Goal: Task Accomplishment & Management: Use online tool/utility

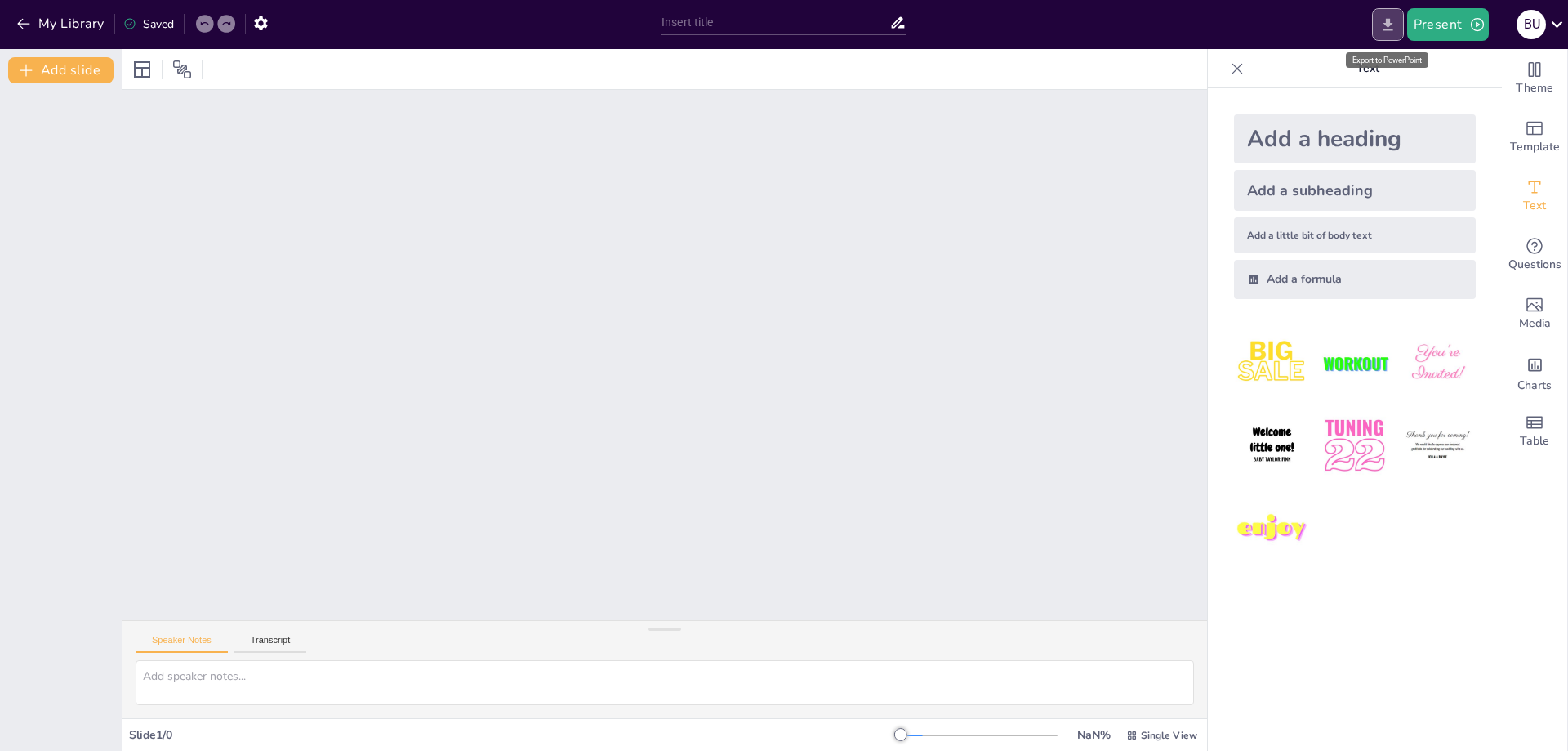
click at [1390, 31] on icon "Export to PowerPoint" at bounding box center [1388, 25] width 17 height 17
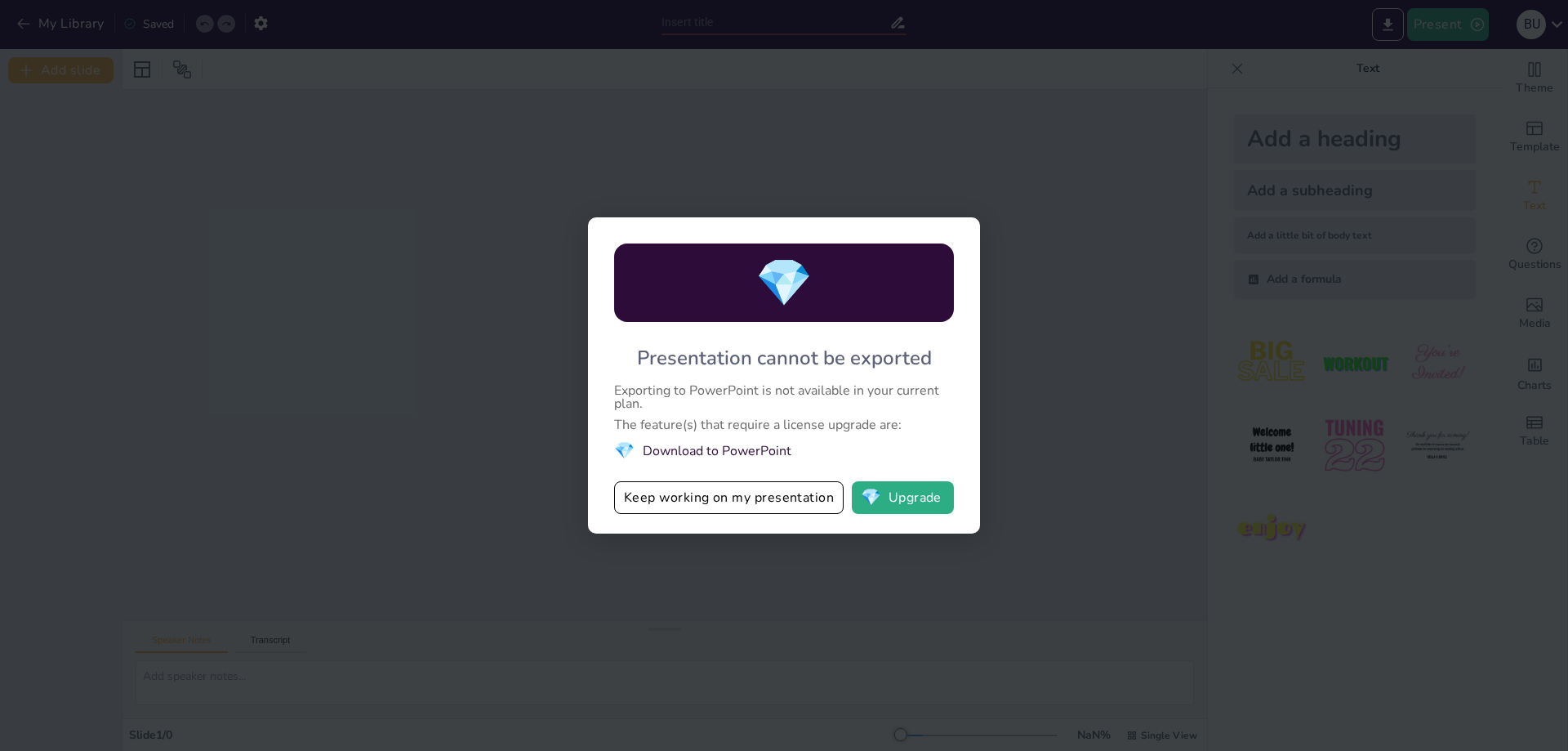
drag, startPoint x: 793, startPoint y: 499, endPoint x: 776, endPoint y: 452, distance: 50.0
click at [776, 452] on div "💎 Presentation cannot be exported Exporting to PowerPoint is not available in y…" at bounding box center [784, 375] width 392 height 316
drag, startPoint x: 641, startPoint y: 355, endPoint x: 810, endPoint y: 463, distance: 200.6
click at [810, 465] on div "💎 Presentation cannot be exported Exporting to PowerPoint is not available in y…" at bounding box center [784, 375] width 392 height 316
click at [792, 495] on button "Keep working on my presentation" at bounding box center [729, 498] width 230 height 33
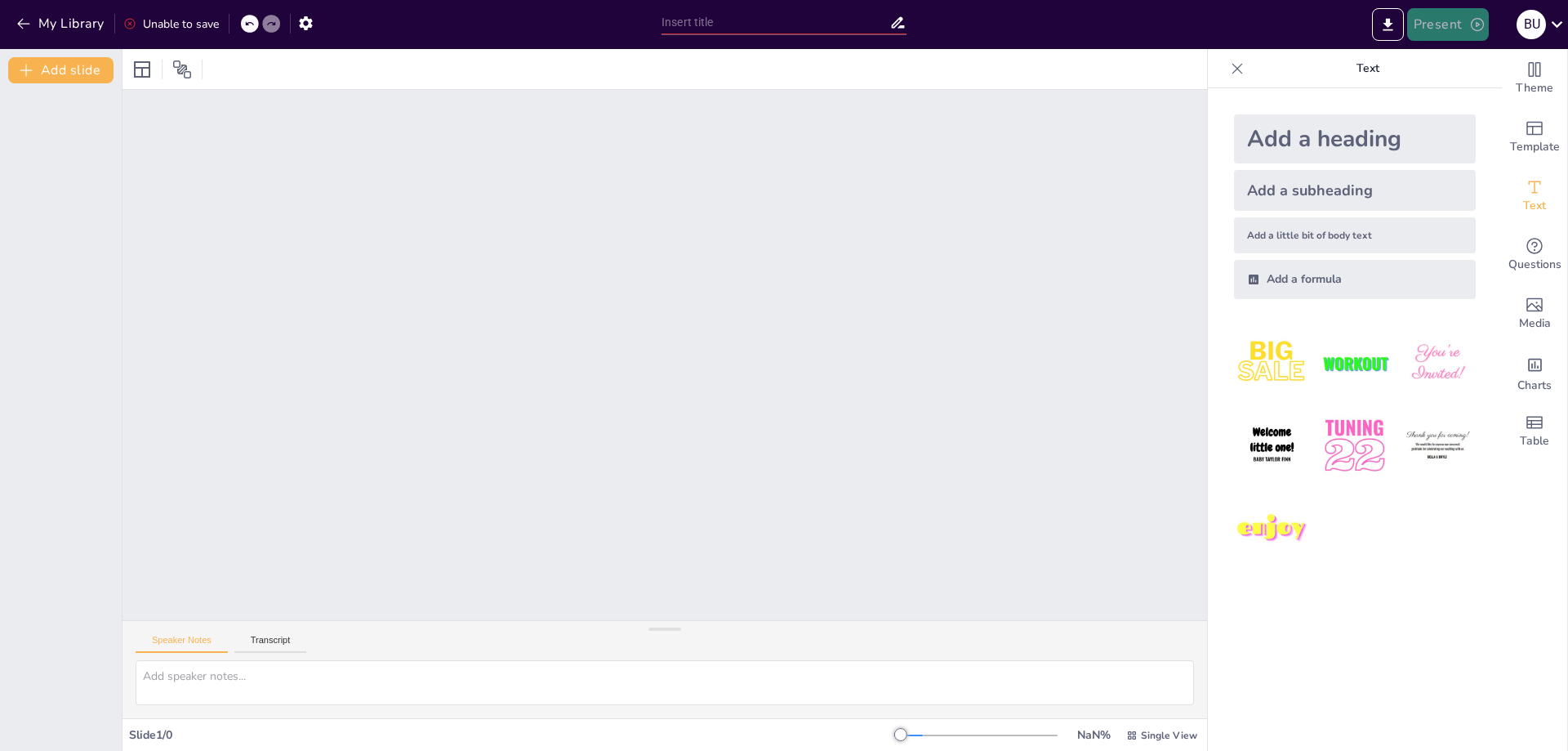
click at [1468, 27] on button "Present" at bounding box center [1448, 25] width 81 height 33
click at [1386, 29] on div at bounding box center [784, 376] width 1568 height 751
click at [1384, 26] on icon "Export to PowerPoint" at bounding box center [1388, 25] width 17 height 17
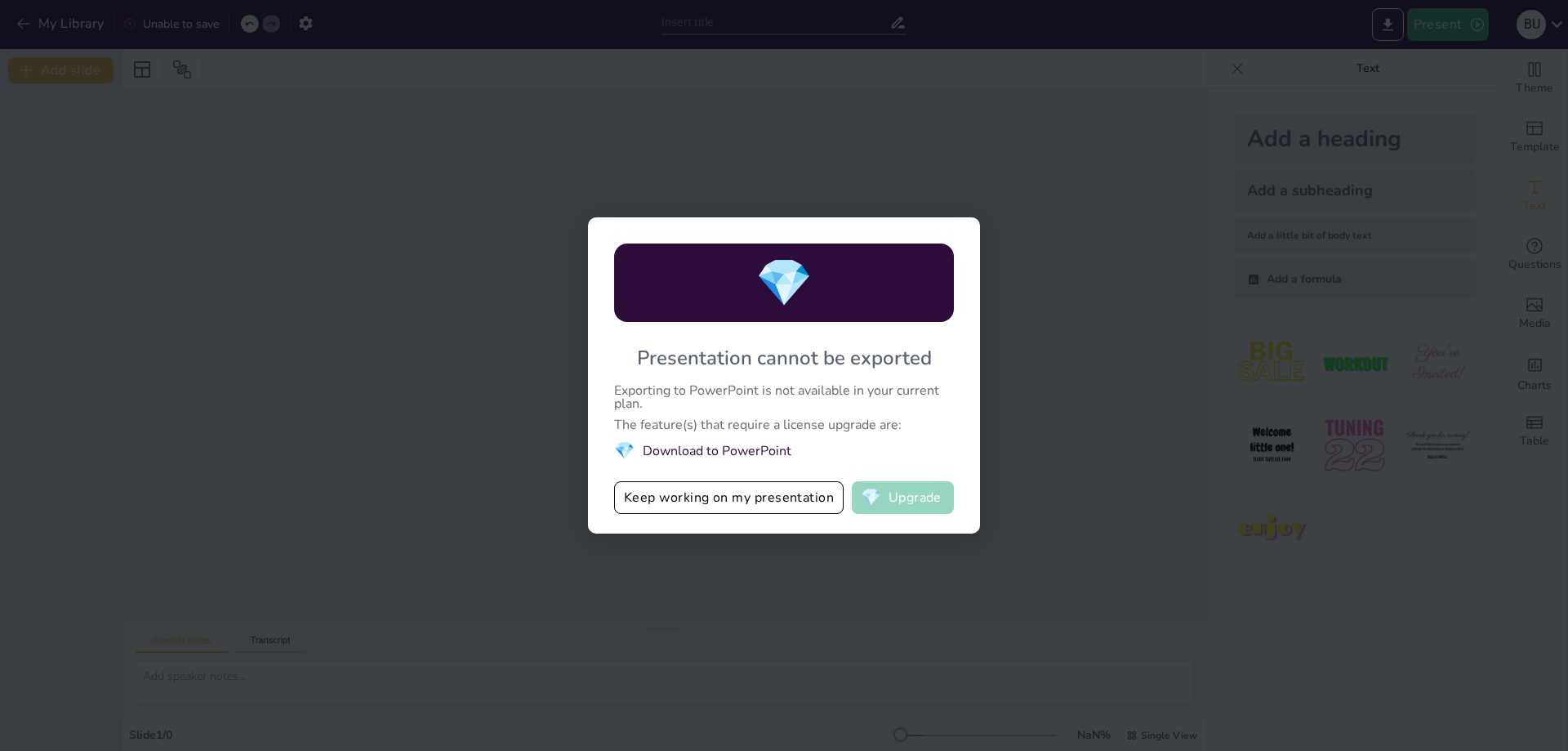
click at [892, 504] on button "💎 Upgrade" at bounding box center [903, 498] width 103 height 33
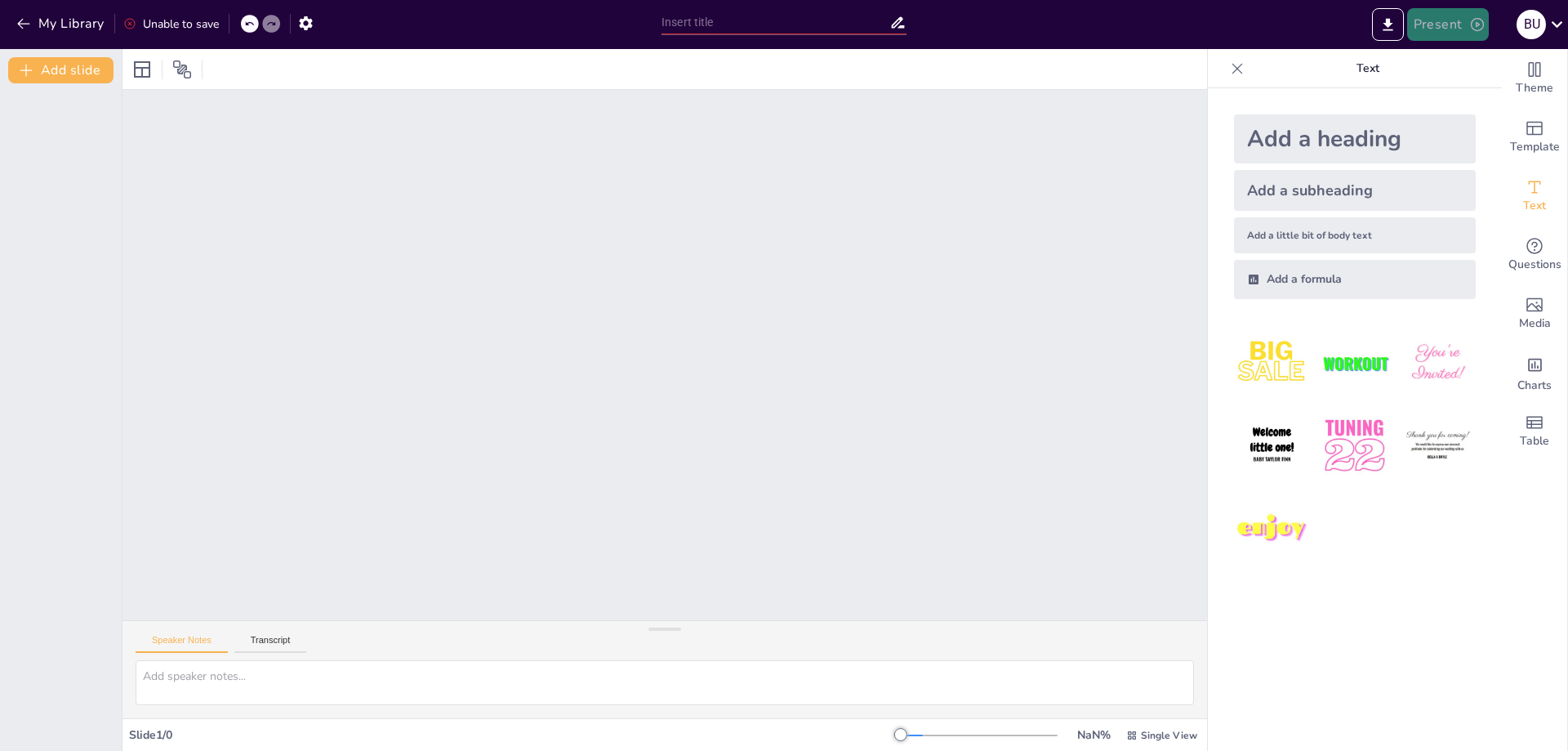
click at [1463, 26] on button "Present" at bounding box center [1448, 25] width 81 height 33
click at [1467, 64] on font "Presentación de vista previa" at bounding box center [1490, 60] width 136 height 12
